Goal: Task Accomplishment & Management: Use online tool/utility

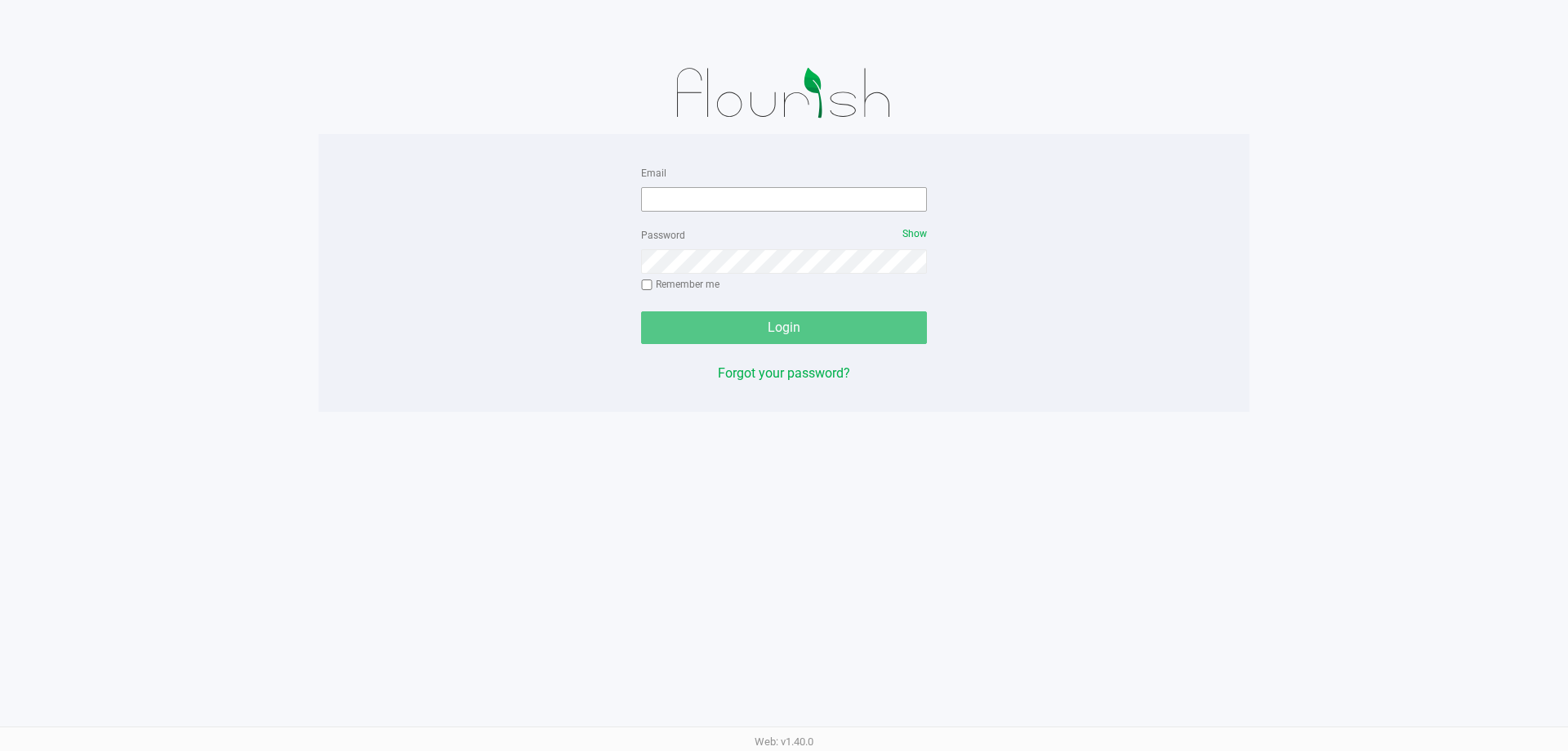
drag, startPoint x: 699, startPoint y: 177, endPoint x: 698, endPoint y: 196, distance: 19.0
click at [700, 177] on div "Email" at bounding box center [784, 187] width 286 height 49
click at [701, 201] on input "Email" at bounding box center [784, 199] width 286 height 25
type input "[EMAIL_ADDRESS][DOMAIN_NAME]"
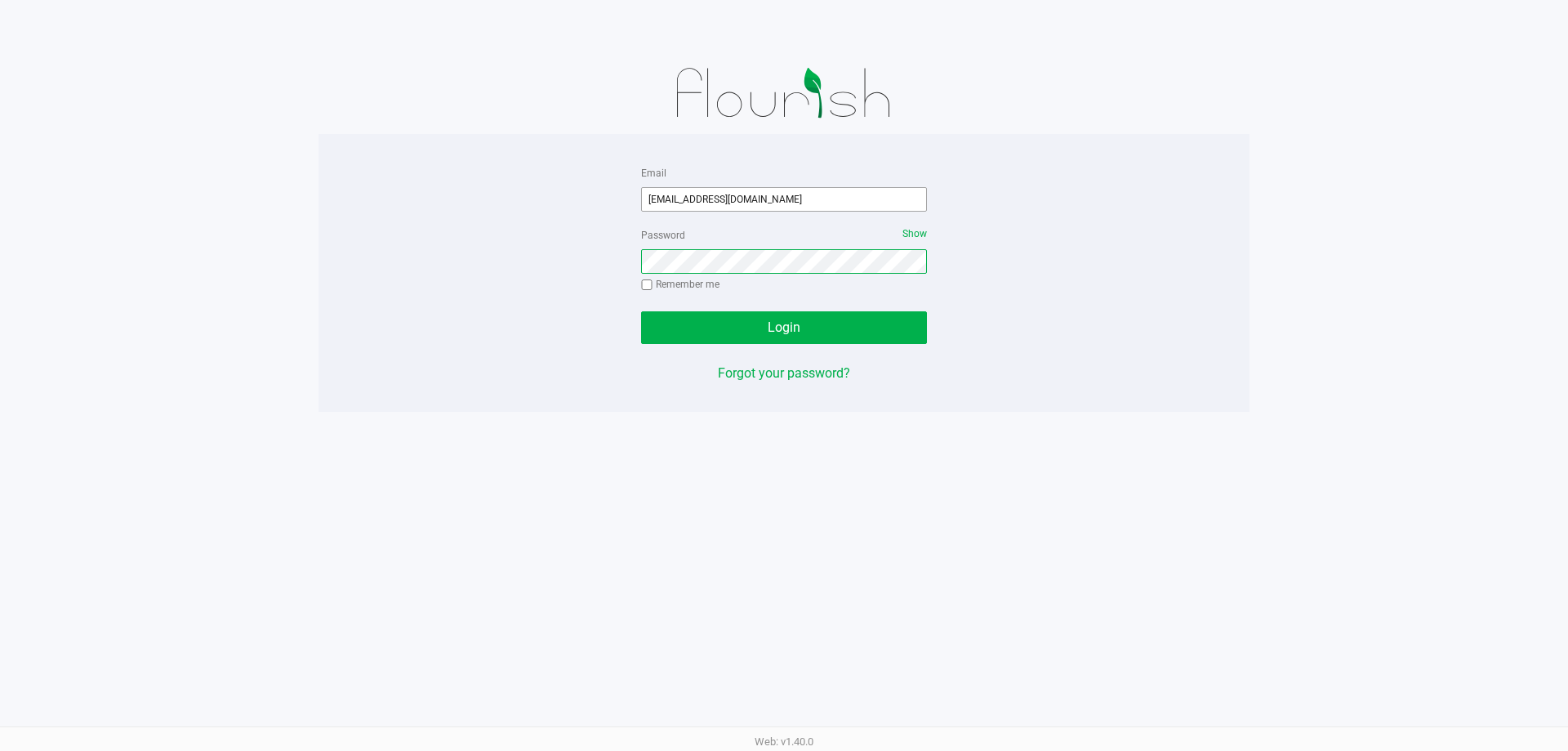
click at [642, 311] on button "Login" at bounding box center [784, 327] width 286 height 33
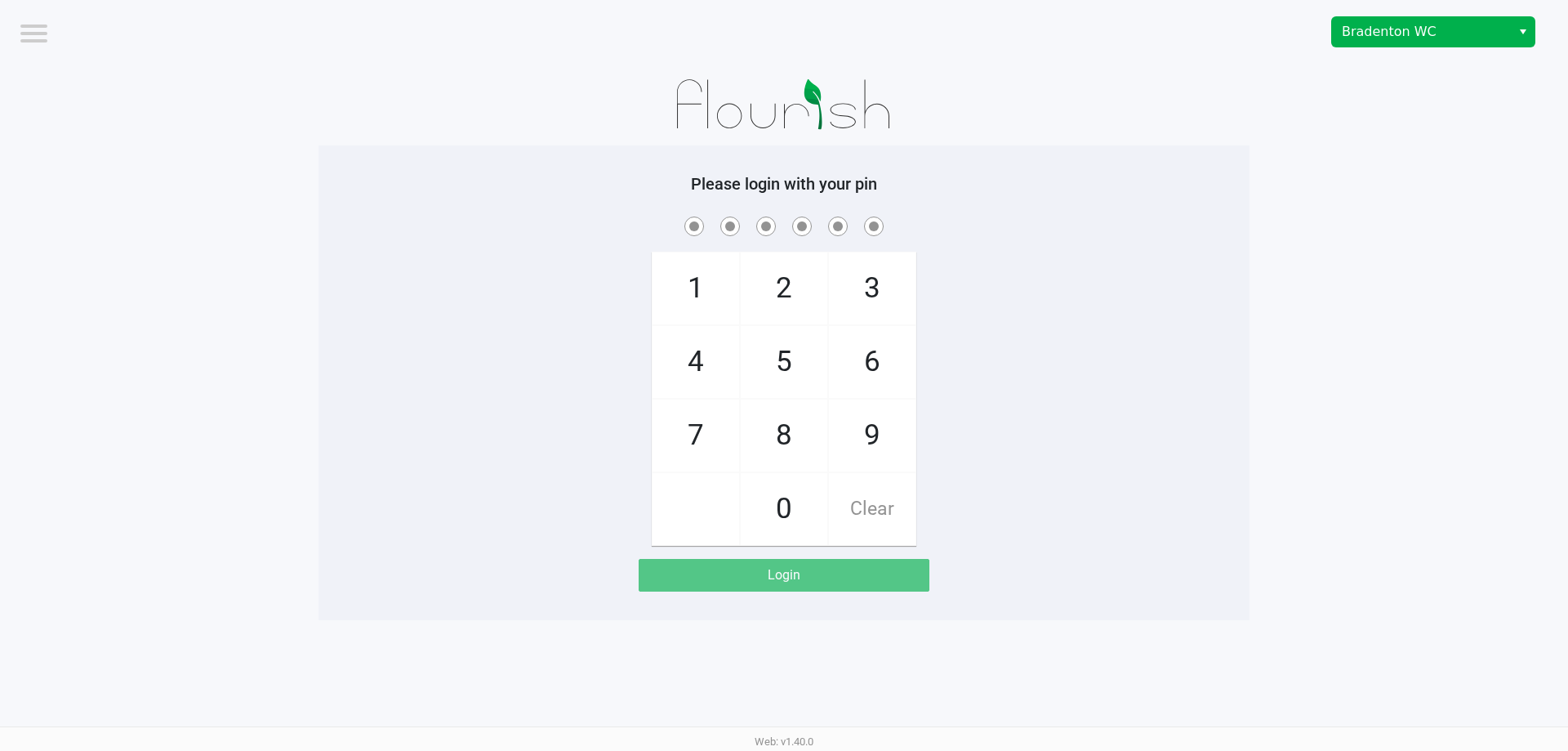
drag, startPoint x: 1404, startPoint y: 47, endPoint x: 1395, endPoint y: 44, distance: 9.5
click at [1398, 46] on div "Bradenton WC" at bounding box center [1182, 31] width 772 height 63
click at [1392, 41] on span "Bradenton WC" at bounding box center [1422, 31] width 159 height 19
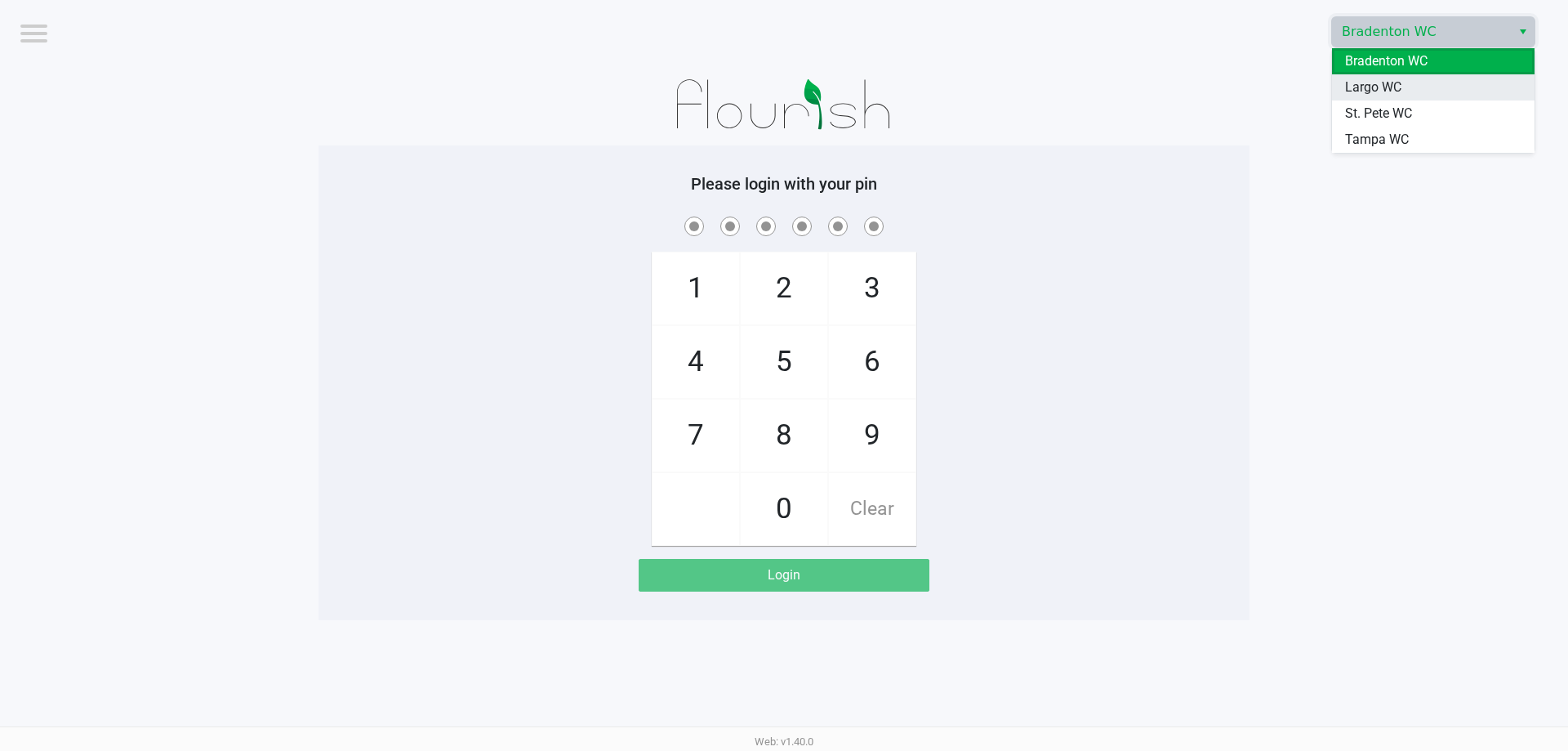
click at [1358, 80] on span "Largo WC" at bounding box center [1373, 87] width 57 height 19
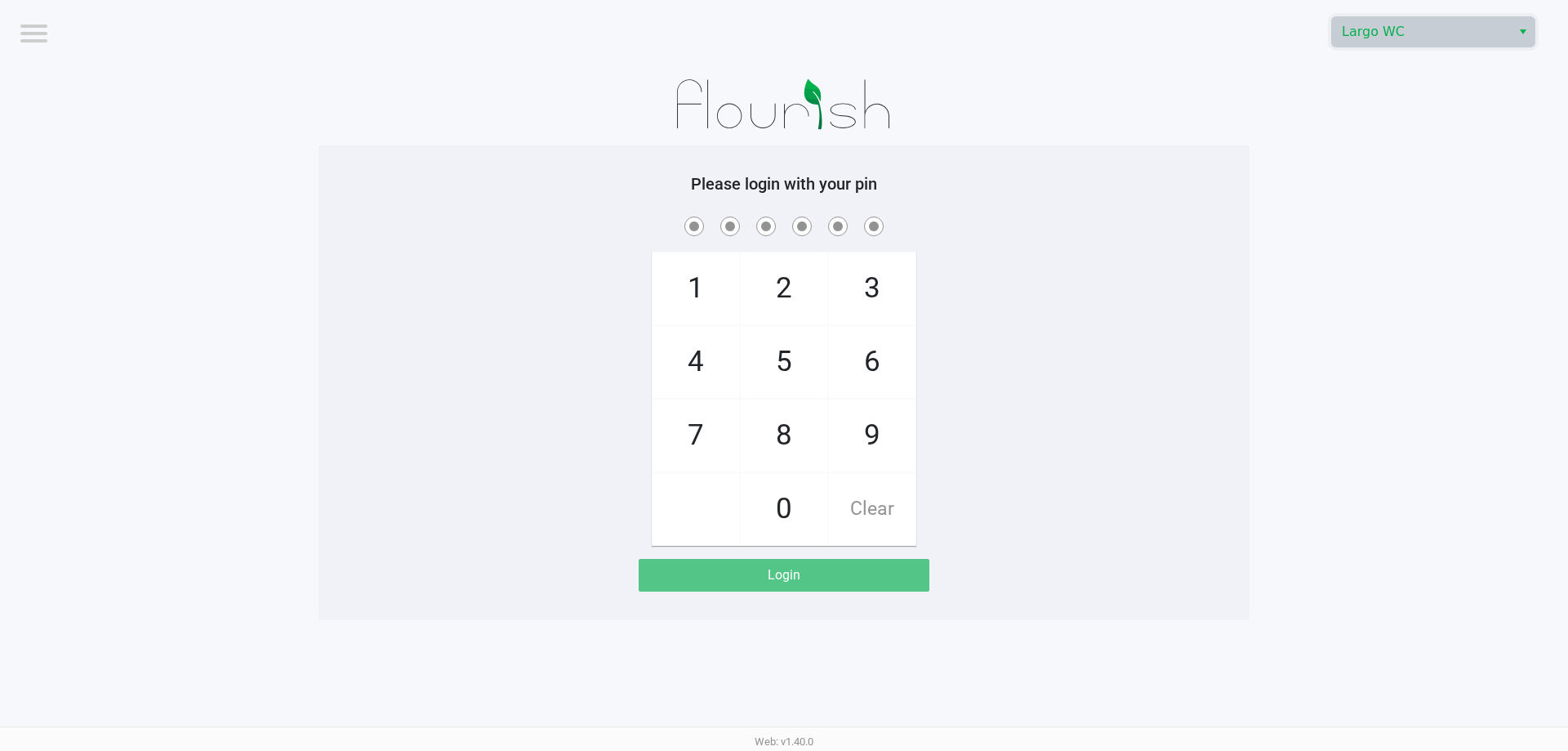
click at [1074, 119] on div at bounding box center [784, 104] width 932 height 82
checkbox input "true"
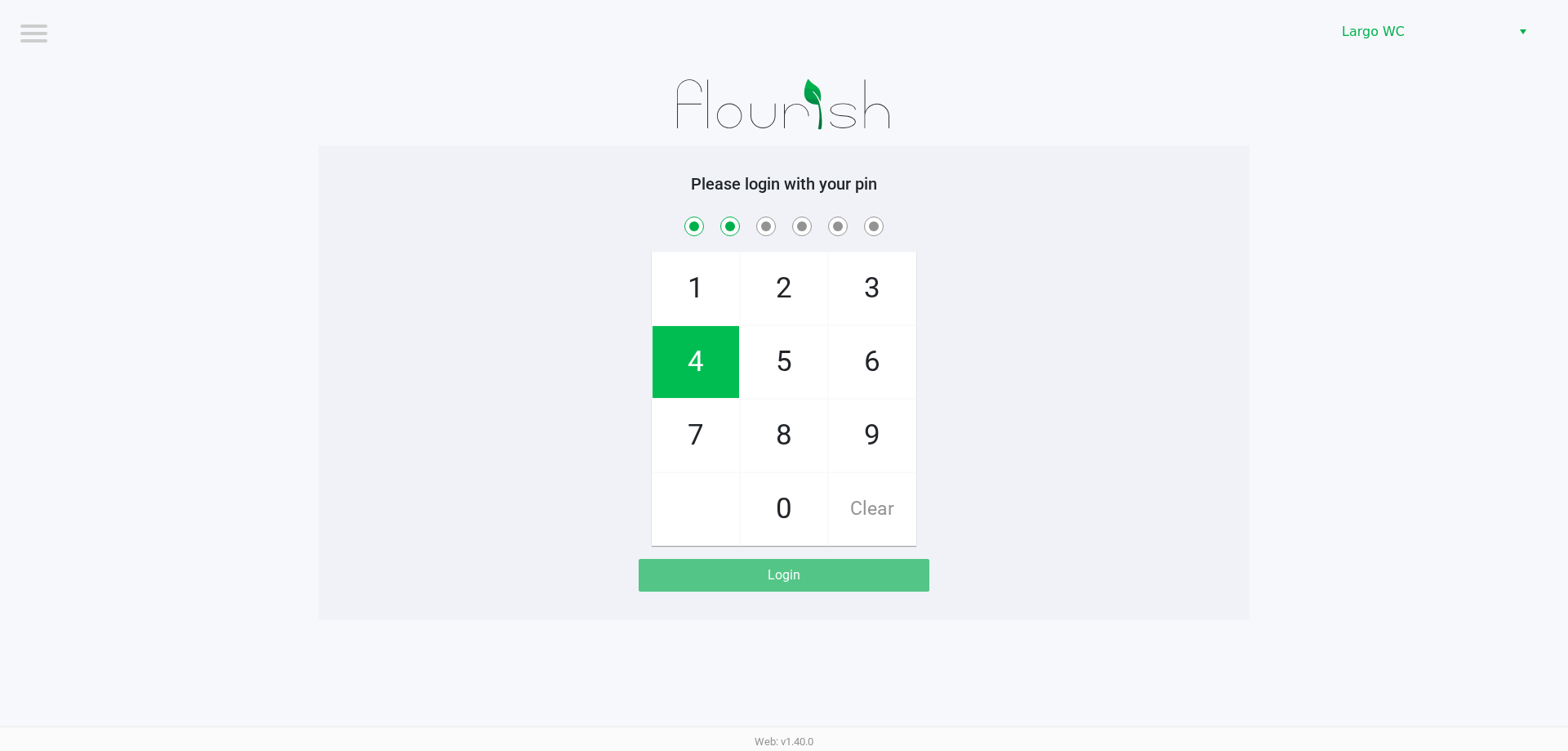
checkbox input "true"
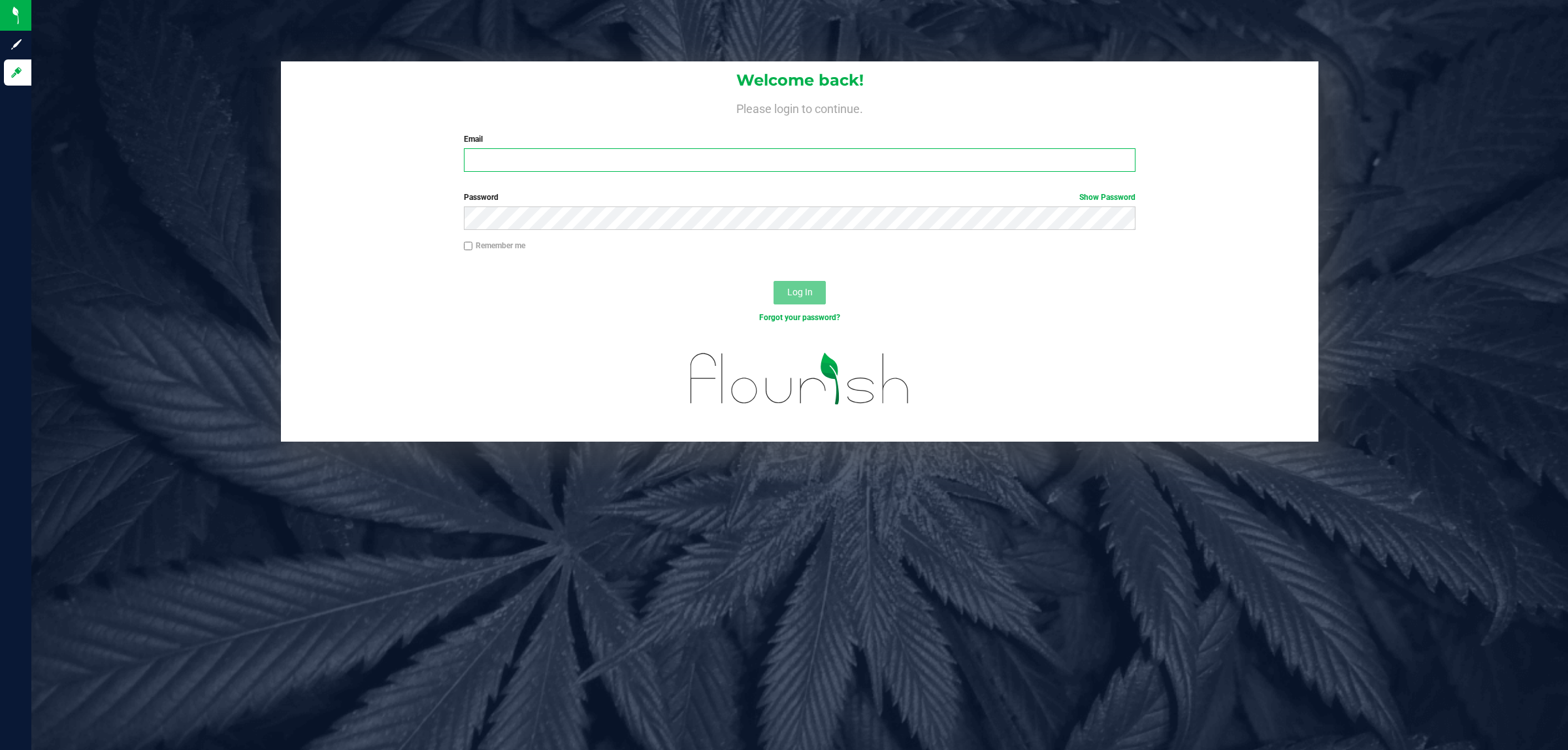
click at [563, 154] on input "Email" at bounding box center [800, 160] width 672 height 24
type input "[EMAIL_ADDRESS][DOMAIN_NAME]"
click at [774, 281] on button "Log In" at bounding box center [799, 292] width 52 height 24
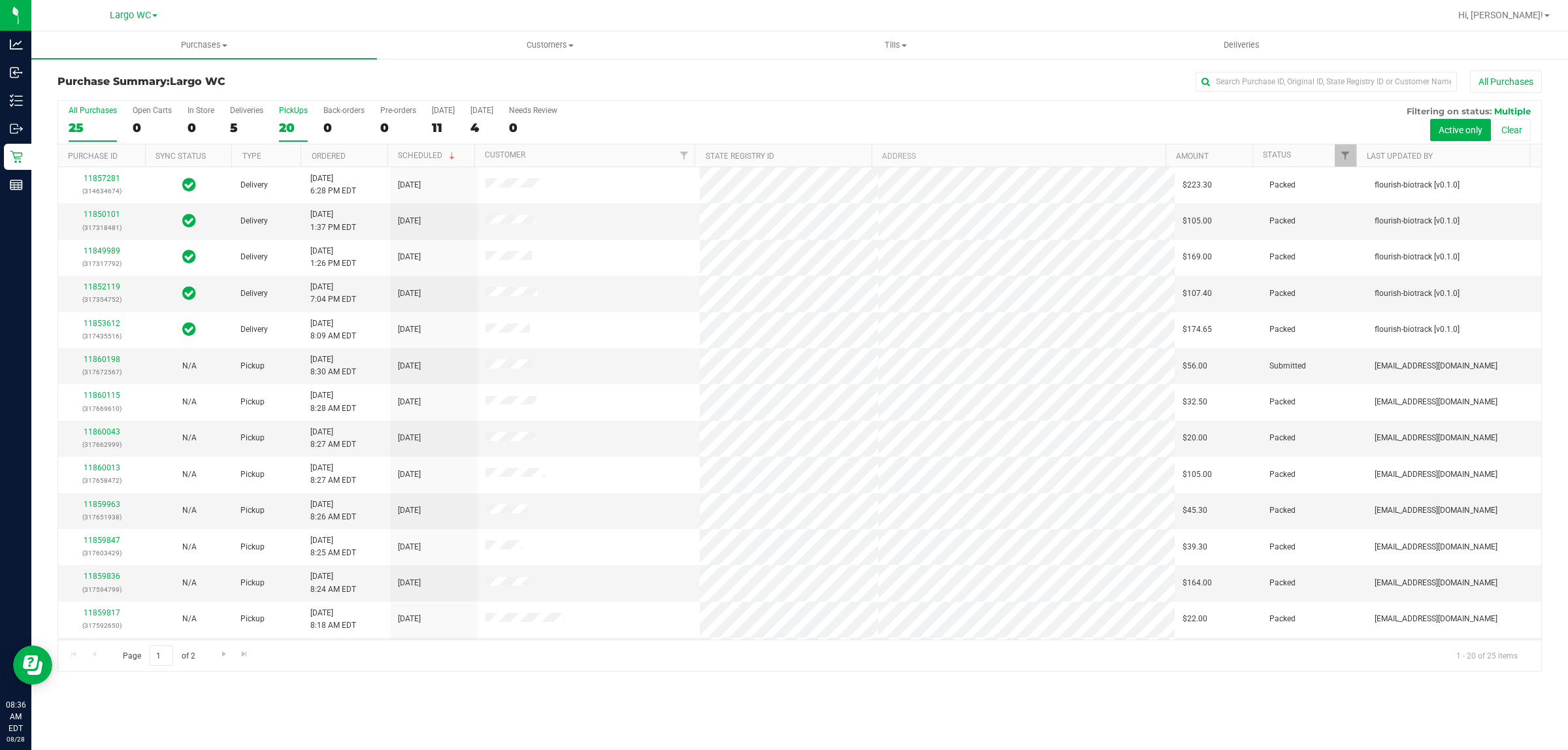
click at [296, 137] on label "PickUps 20" at bounding box center [293, 124] width 29 height 36
click at [0, 0] on input "PickUps 20" at bounding box center [0, 0] width 0 height 0
drag, startPoint x: 1044, startPoint y: 677, endPoint x: 1024, endPoint y: 649, distance: 34.4
click at [1050, 660] on div "Purchase Summary: [GEOGRAPHIC_DATA] All Purchases All Purchases 25 Open Carts 0…" at bounding box center [799, 371] width 1537 height 628
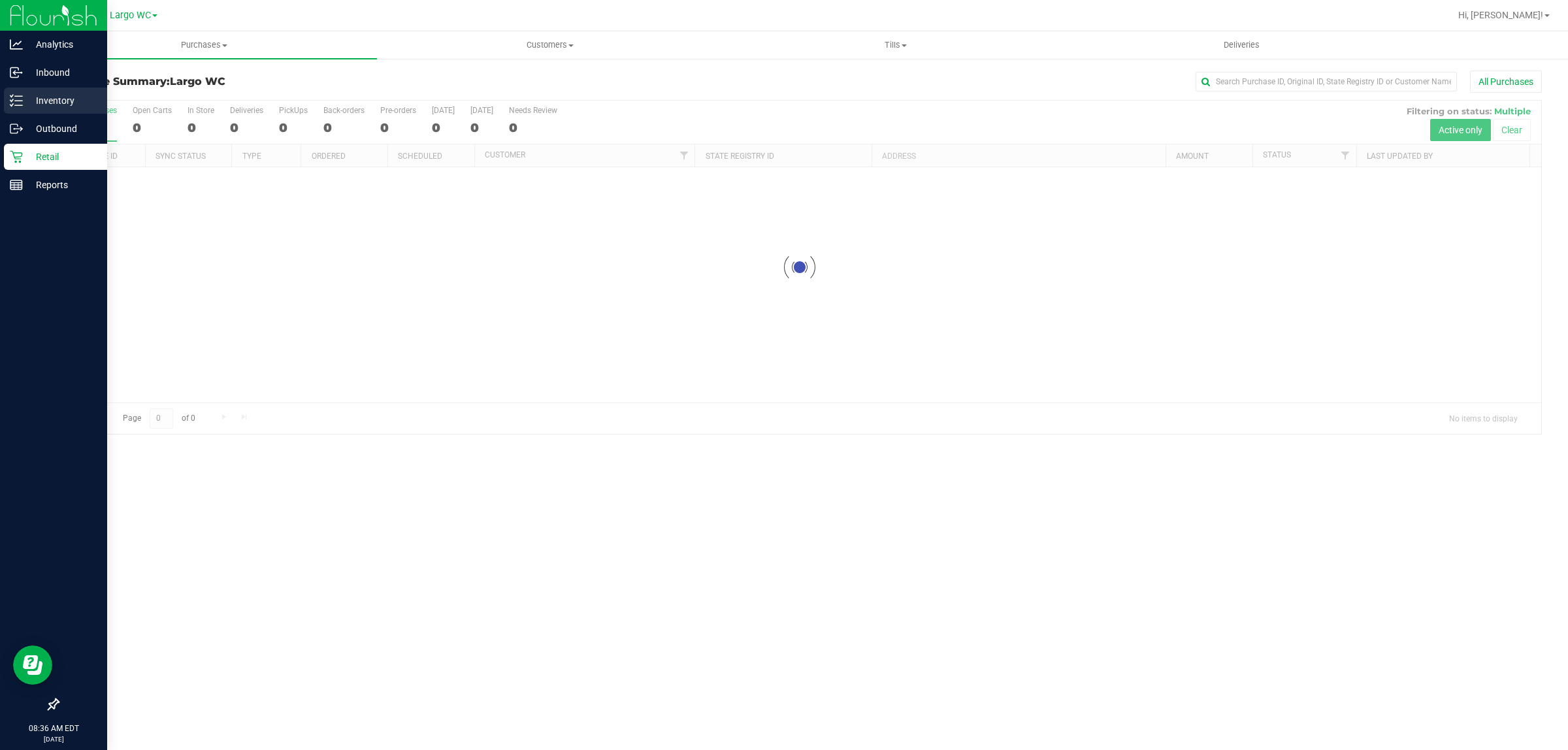
click at [23, 97] on p "Inventory" at bounding box center [62, 100] width 78 height 16
